Goal: Task Accomplishment & Management: Manage account settings

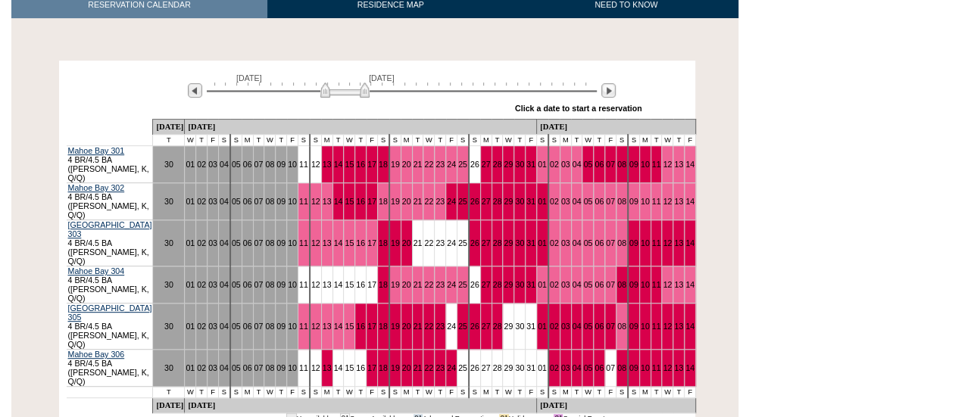
scroll to position [309, 0]
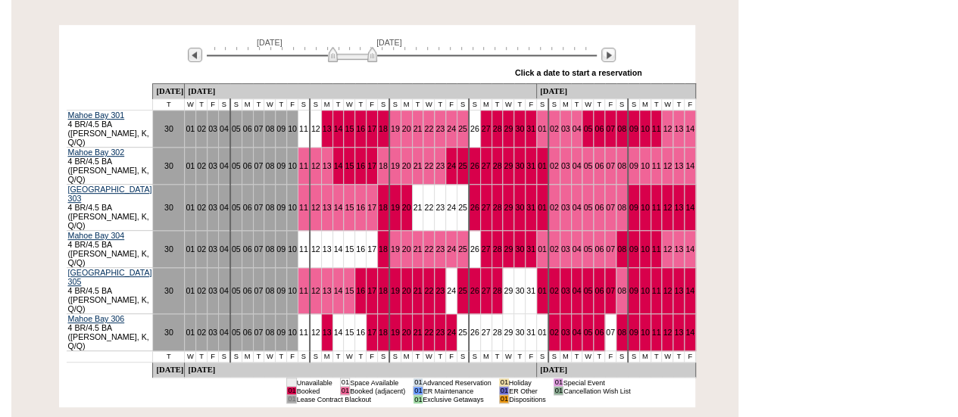
drag, startPoint x: 342, startPoint y: 37, endPoint x: 352, endPoint y: 39, distance: 10.0
click at [352, 47] on img at bounding box center [352, 54] width 49 height 15
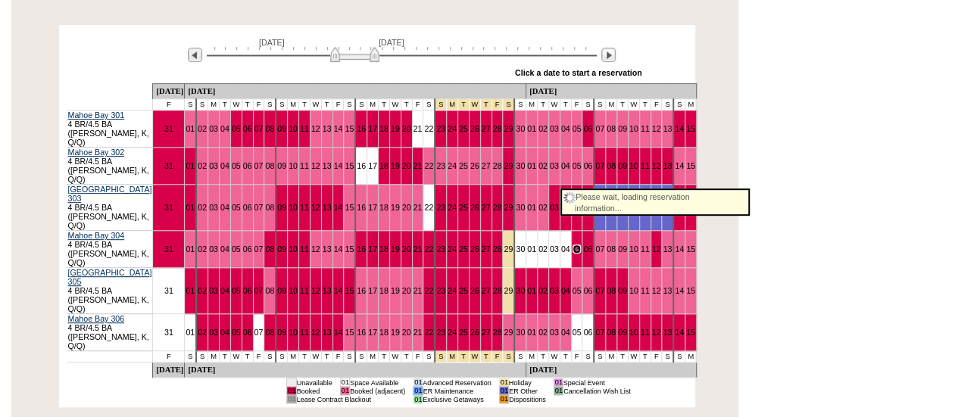
click at [572, 245] on link "05" at bounding box center [576, 249] width 9 height 9
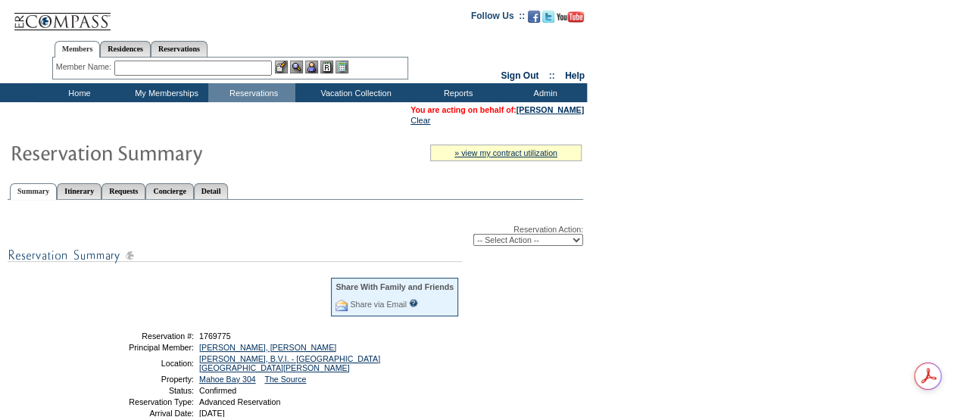
click at [495, 246] on select "-- Select Action -- Modify Reservation Dates Modify Reservation Cost Modify Occ…" at bounding box center [528, 240] width 110 height 12
select select "ChangeClubProp"
click at [473, 235] on select "-- Select Action -- Modify Reservation Dates Modify Reservation Cost Modify Occ…" at bounding box center [528, 240] width 110 height 12
